Goal: Task Accomplishment & Management: Manage account settings

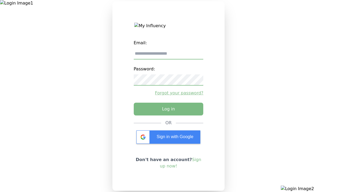
click at [168, 56] on input "email" at bounding box center [169, 53] width 70 height 11
type input "**********"
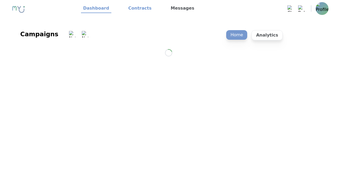
click at [136, 9] on link "Contracts" at bounding box center [139, 8] width 27 height 9
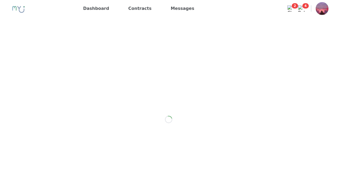
scroll to position [426, 0]
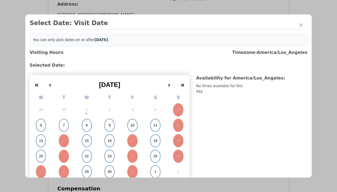
click at [86, 140] on abbr "15" at bounding box center [87, 140] width 4 height 5
click at [133, 89] on div "Please Select Submission Date" at bounding box center [133, 86] width 55 height 5
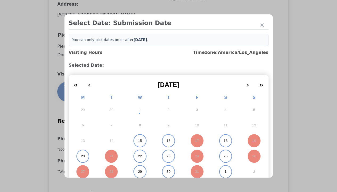
click at [138, 140] on abbr "15" at bounding box center [140, 140] width 4 height 5
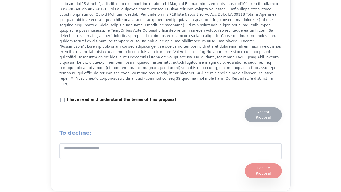
scroll to position [679, 0]
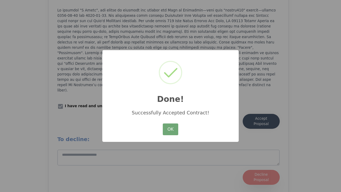
click at [170, 129] on button "OK" at bounding box center [170, 129] width 15 height 12
